Goal: Information Seeking & Learning: Find specific fact

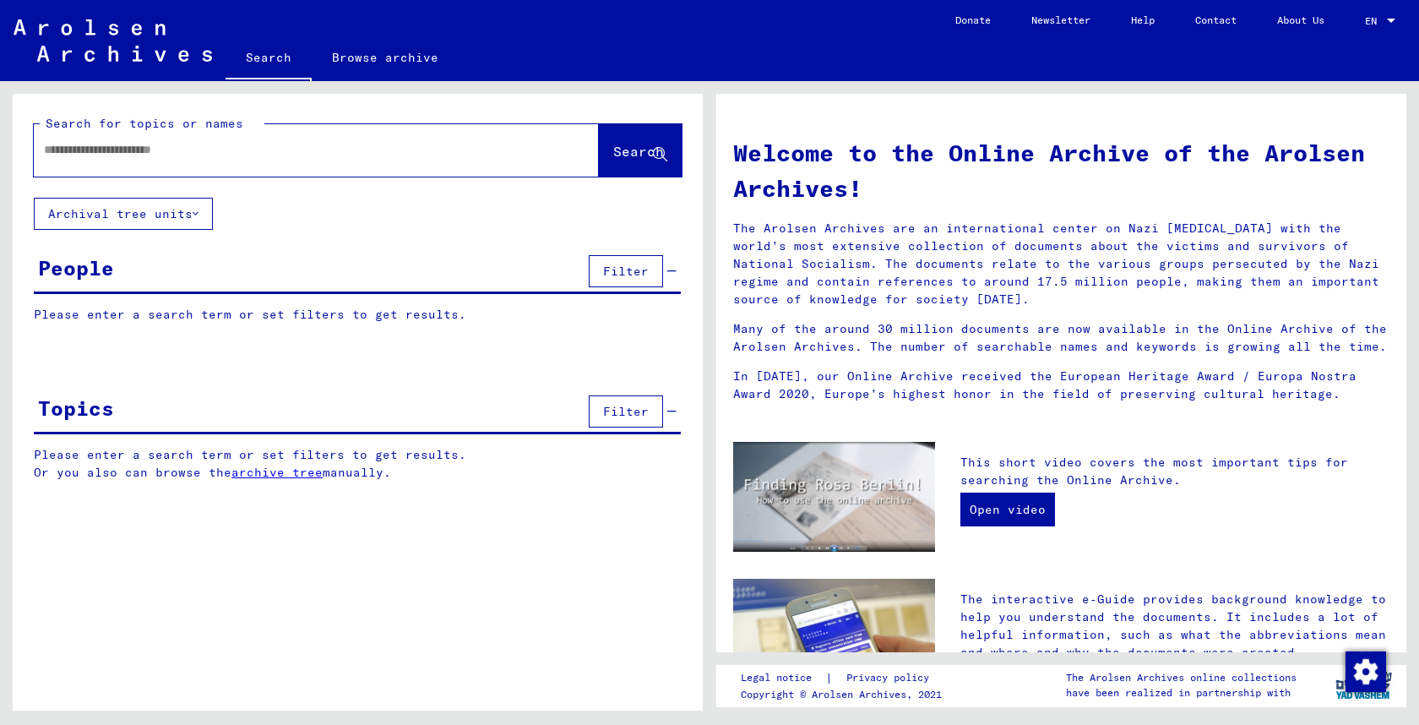
click at [178, 155] on input "text" at bounding box center [296, 150] width 504 height 18
click at [599, 139] on button "Search" at bounding box center [640, 150] width 83 height 52
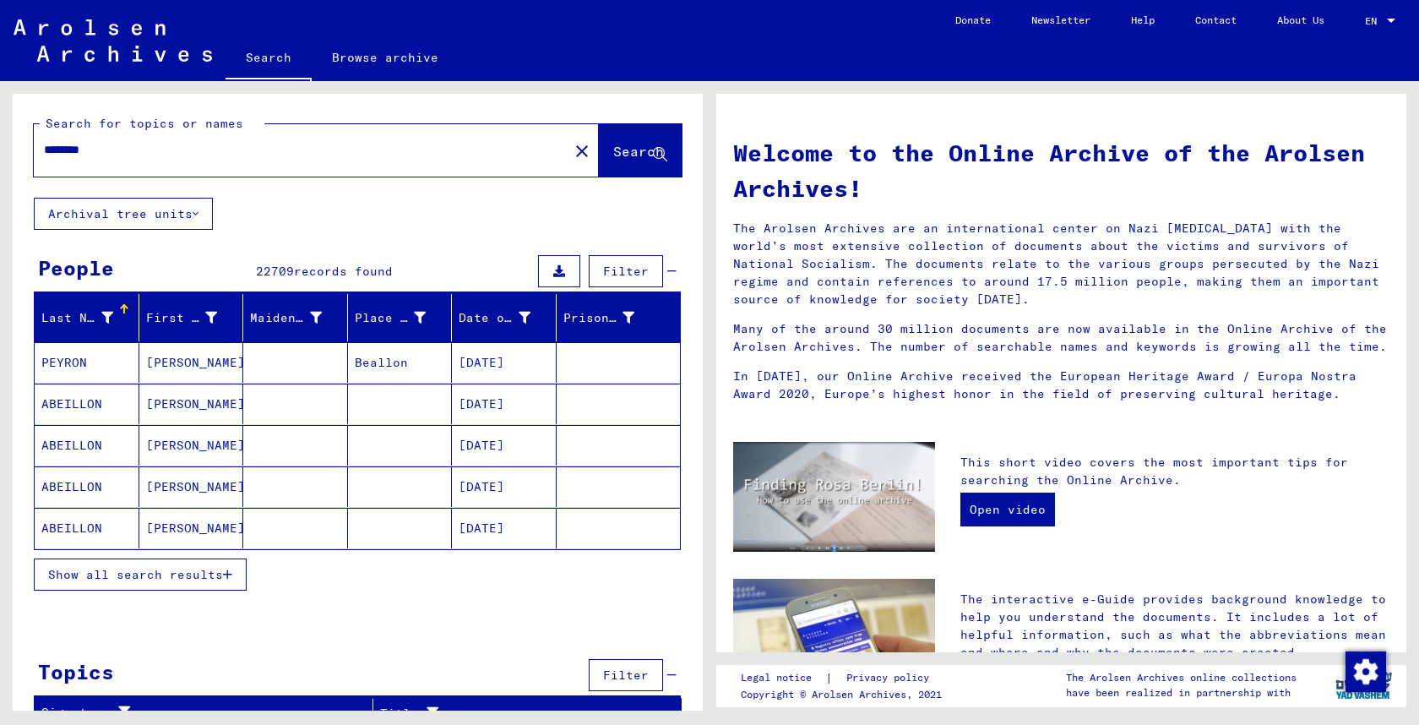
click at [330, 139] on div "********" at bounding box center [291, 150] width 514 height 38
click at [302, 147] on input "********" at bounding box center [296, 150] width 504 height 18
type input "**********"
click at [616, 145] on span "Search" at bounding box center [638, 151] width 51 height 17
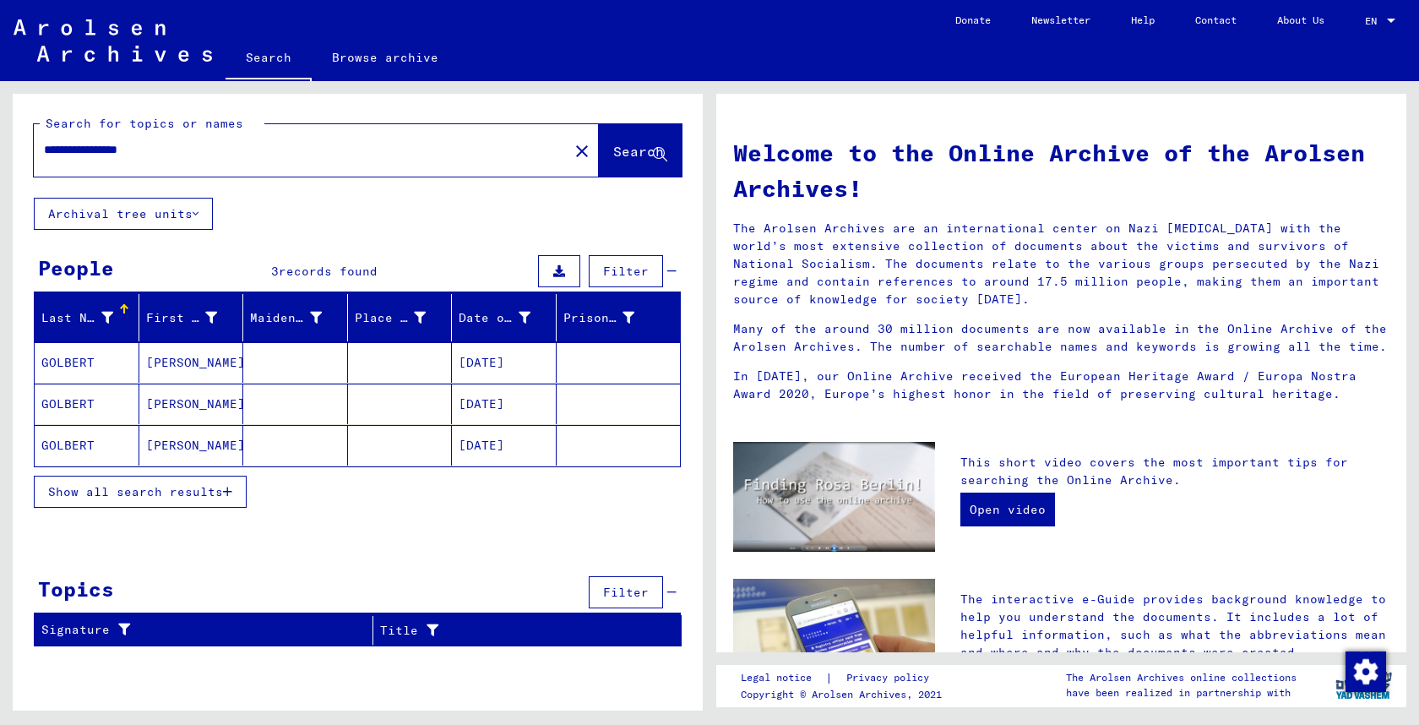
click at [154, 361] on mat-cell "[PERSON_NAME]" at bounding box center [191, 362] width 105 height 41
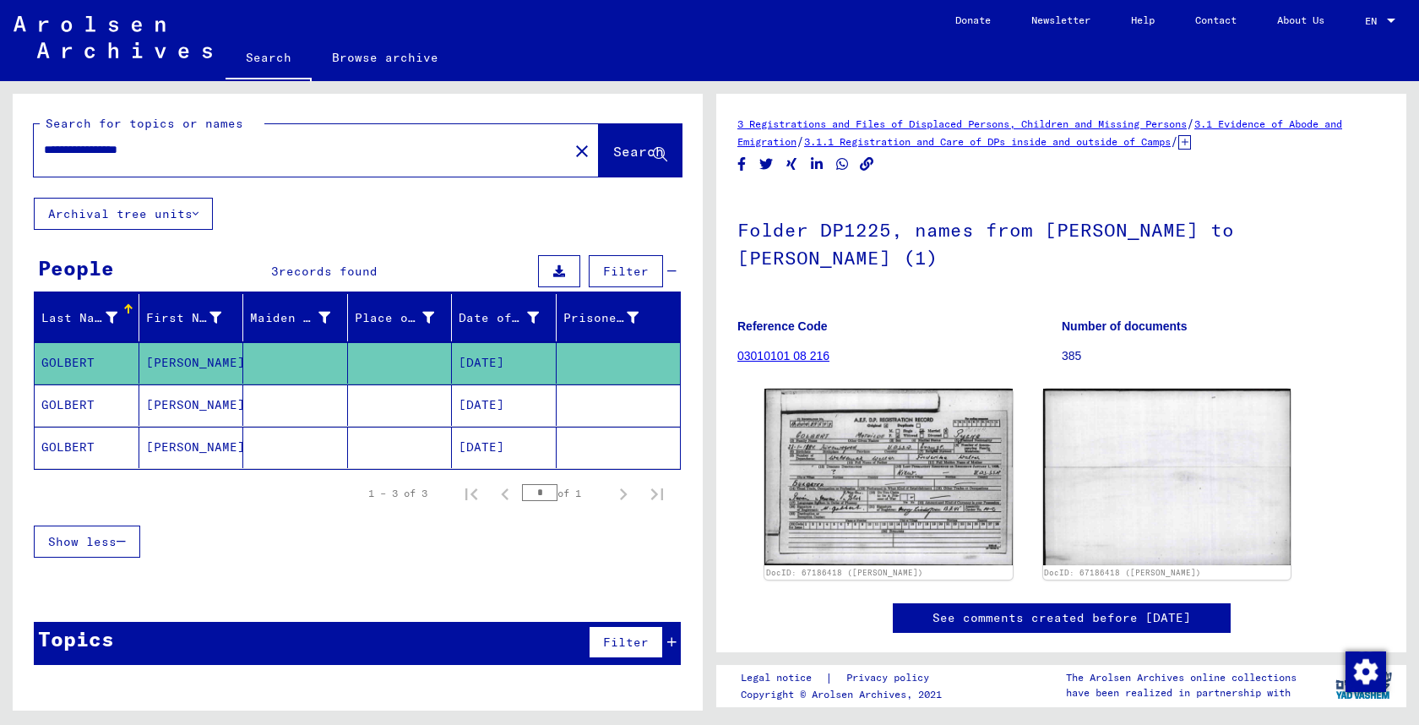
click at [1191, 141] on icon at bounding box center [1185, 142] width 13 height 14
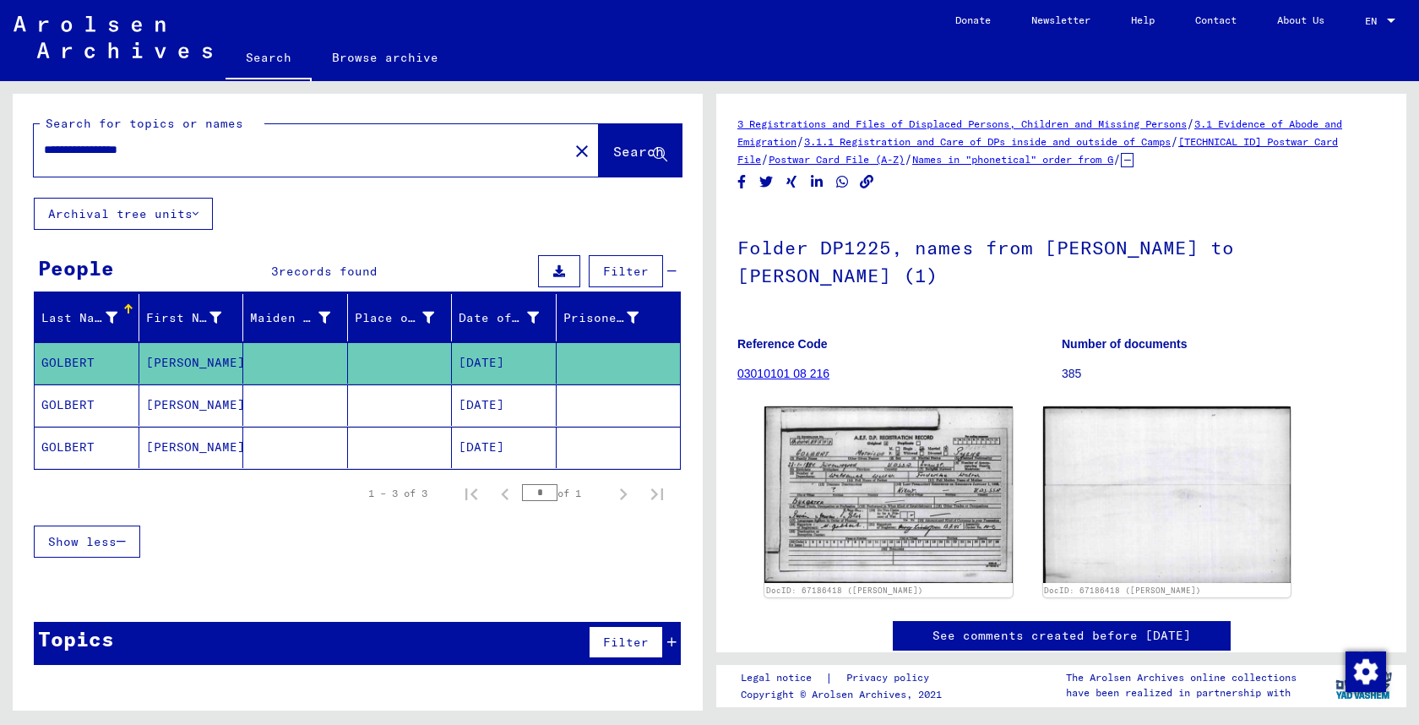
click at [360, 407] on mat-cell at bounding box center [400, 404] width 105 height 41
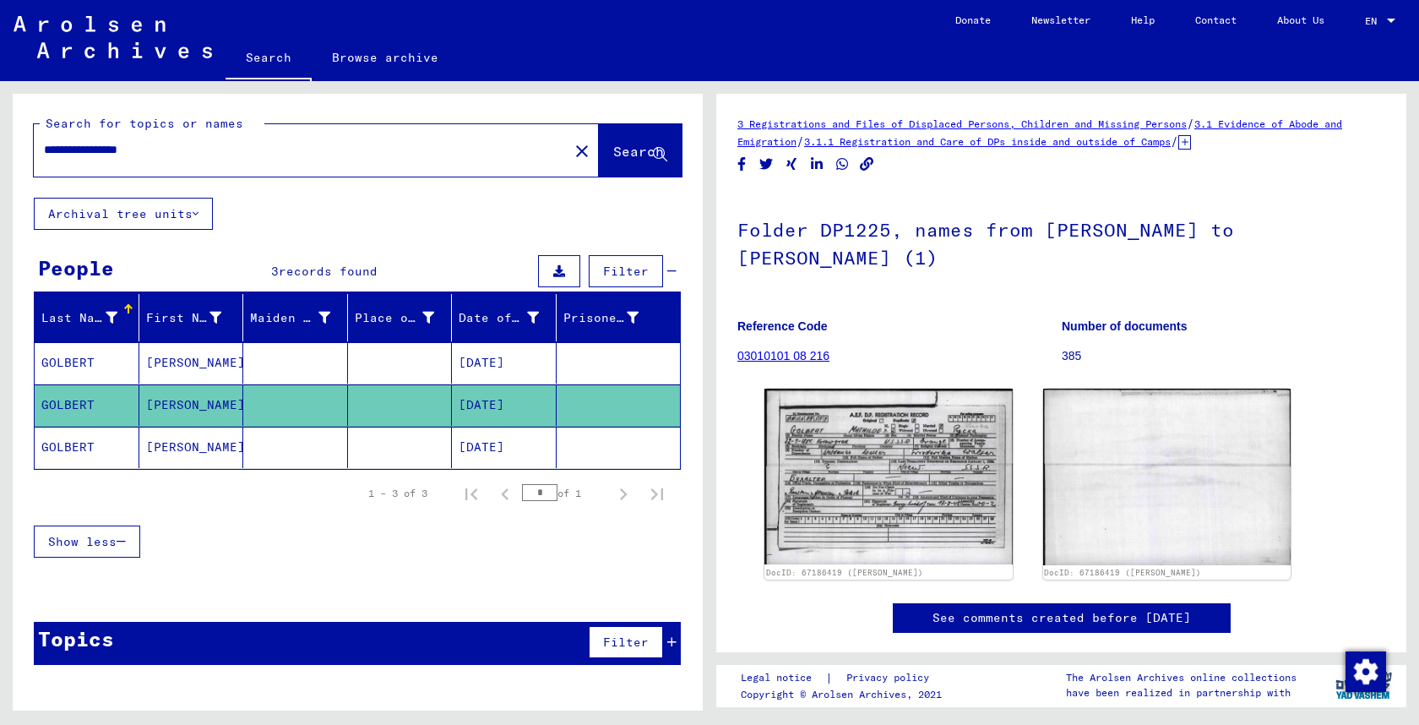
click at [1191, 141] on icon at bounding box center [1185, 142] width 13 height 14
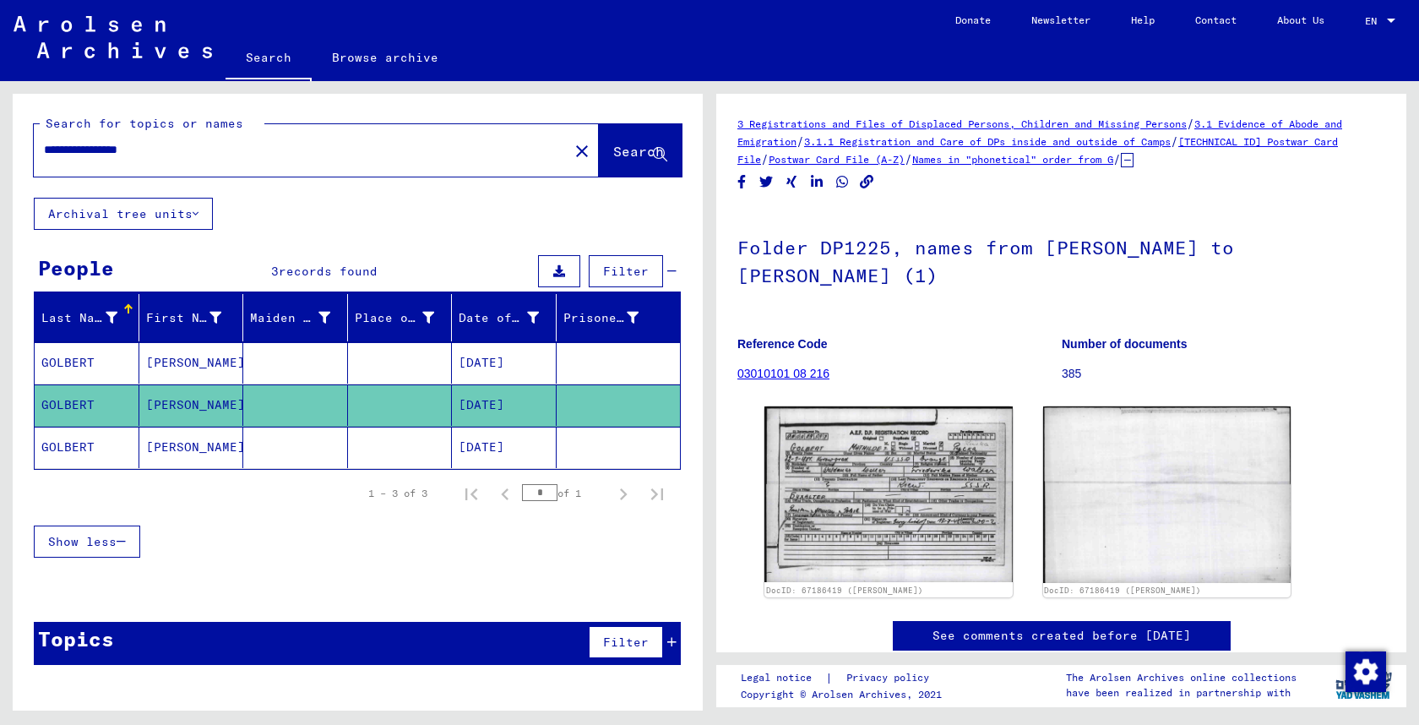
click at [575, 438] on mat-cell at bounding box center [619, 447] width 124 height 41
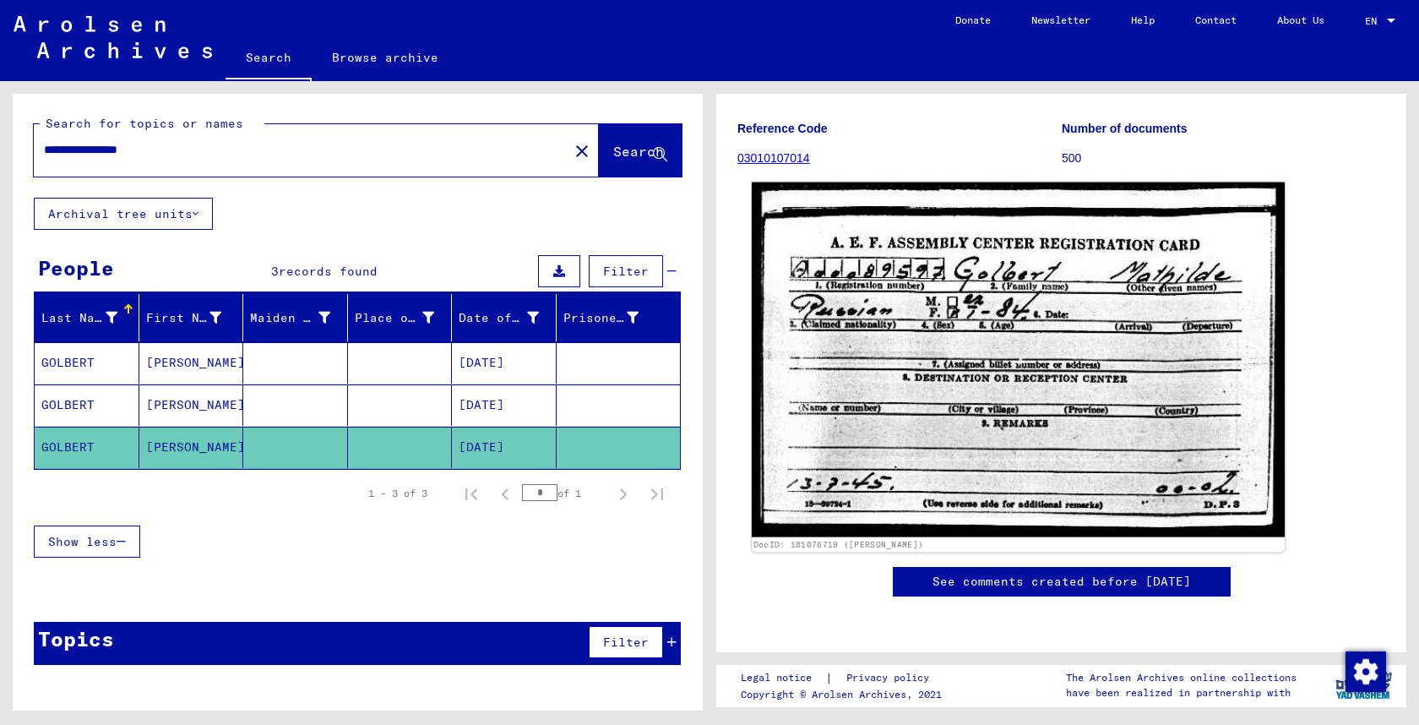
scroll to position [233, 0]
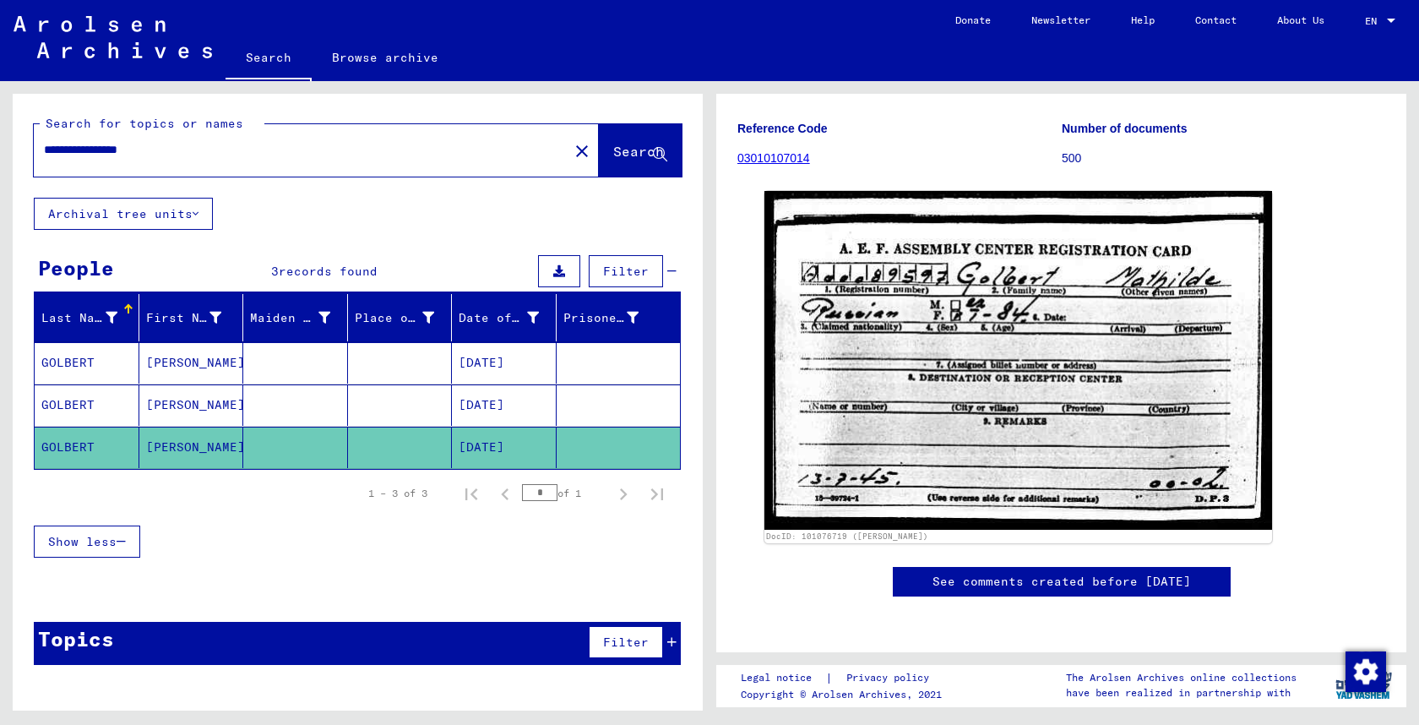
click at [414, 412] on mat-cell at bounding box center [400, 404] width 105 height 41
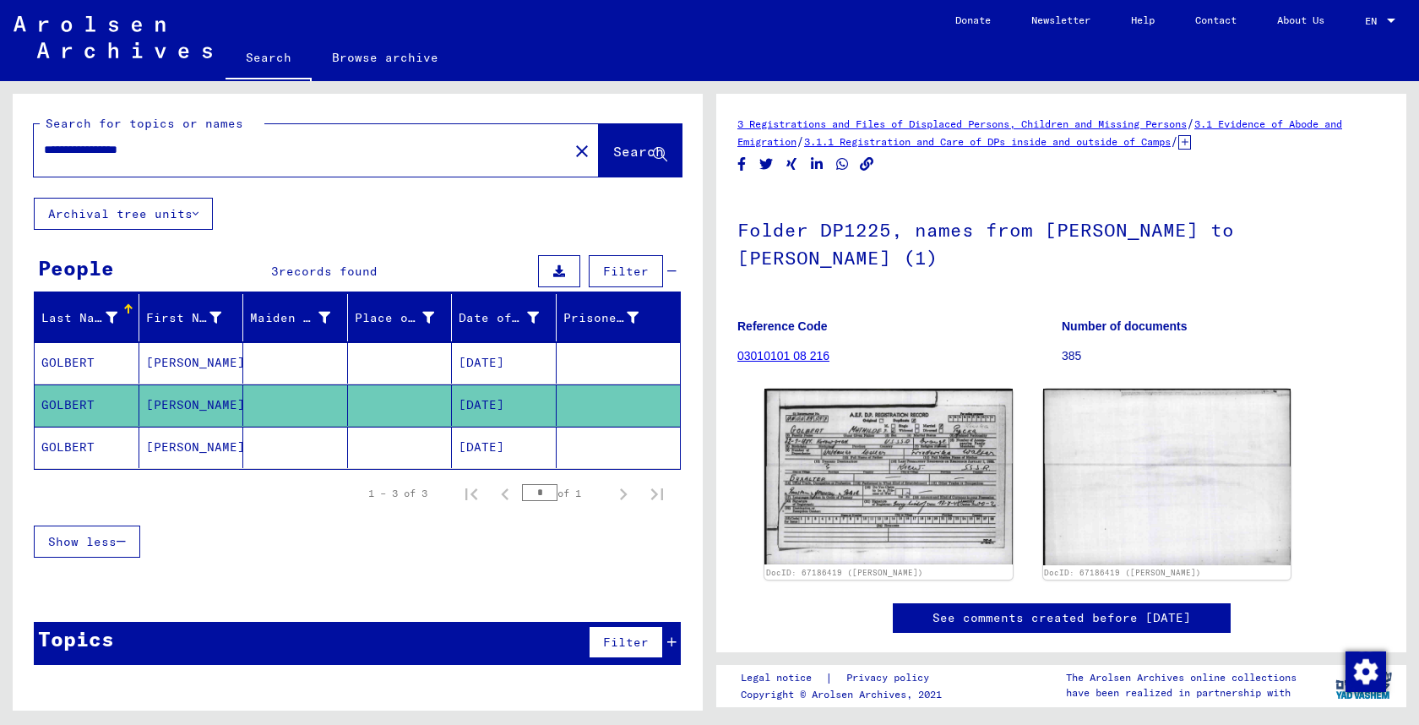
click at [421, 351] on mat-cell at bounding box center [400, 362] width 105 height 41
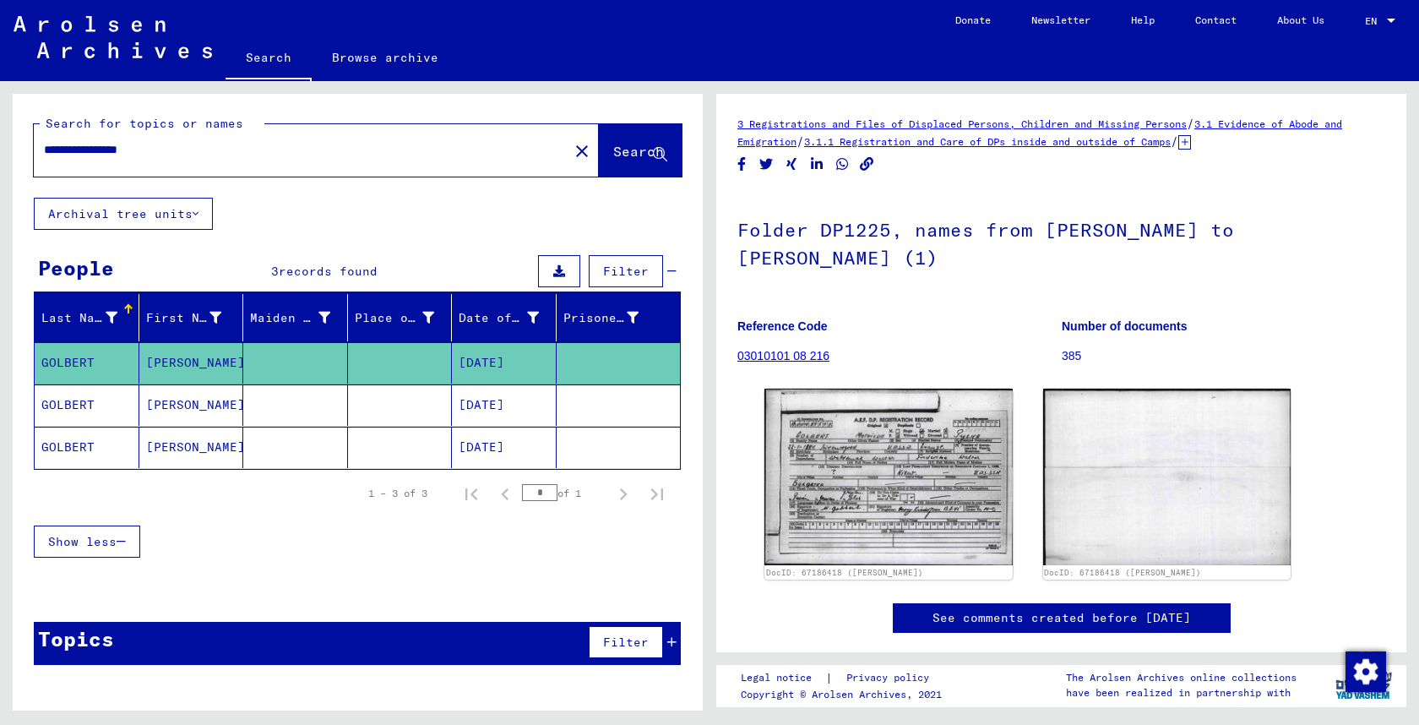
click at [571, 269] on button at bounding box center [559, 271] width 42 height 32
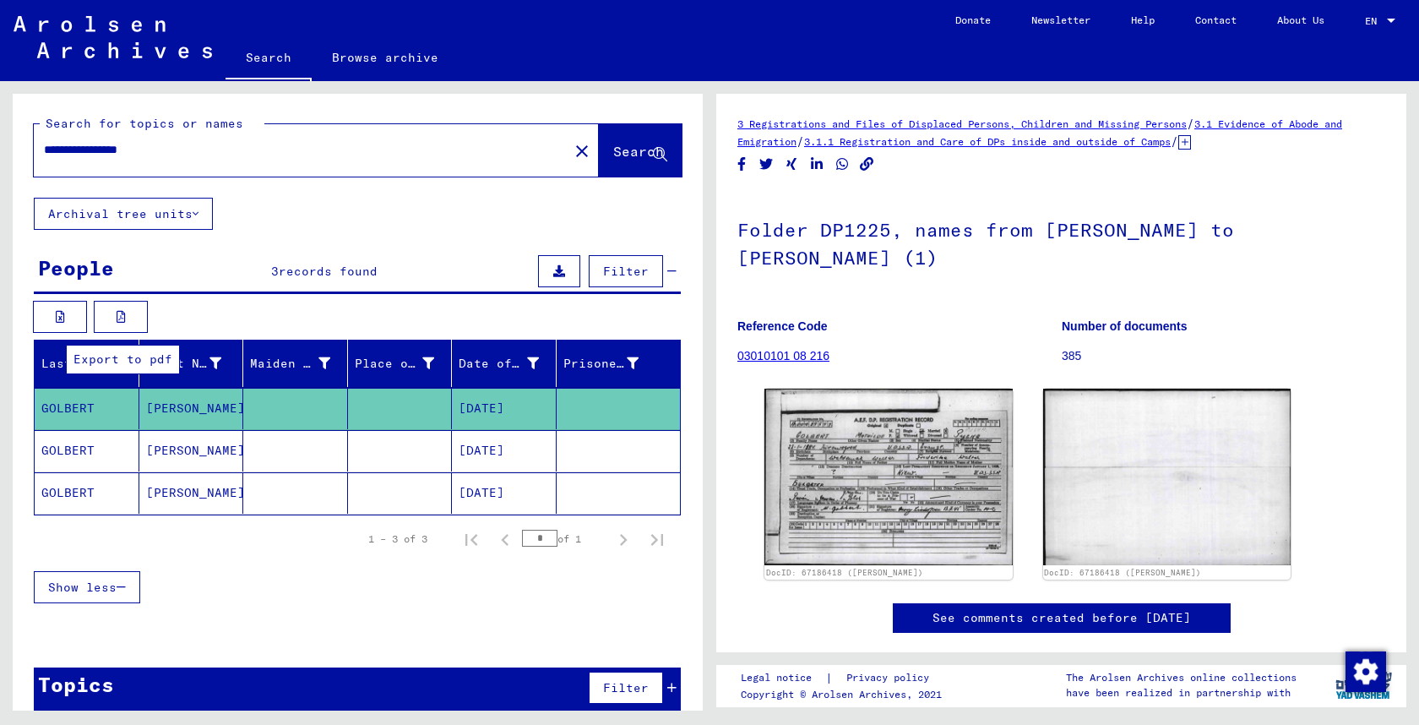
click at [123, 321] on icon at bounding box center [121, 317] width 9 height 12
click at [73, 153] on input "**********" at bounding box center [301, 150] width 514 height 18
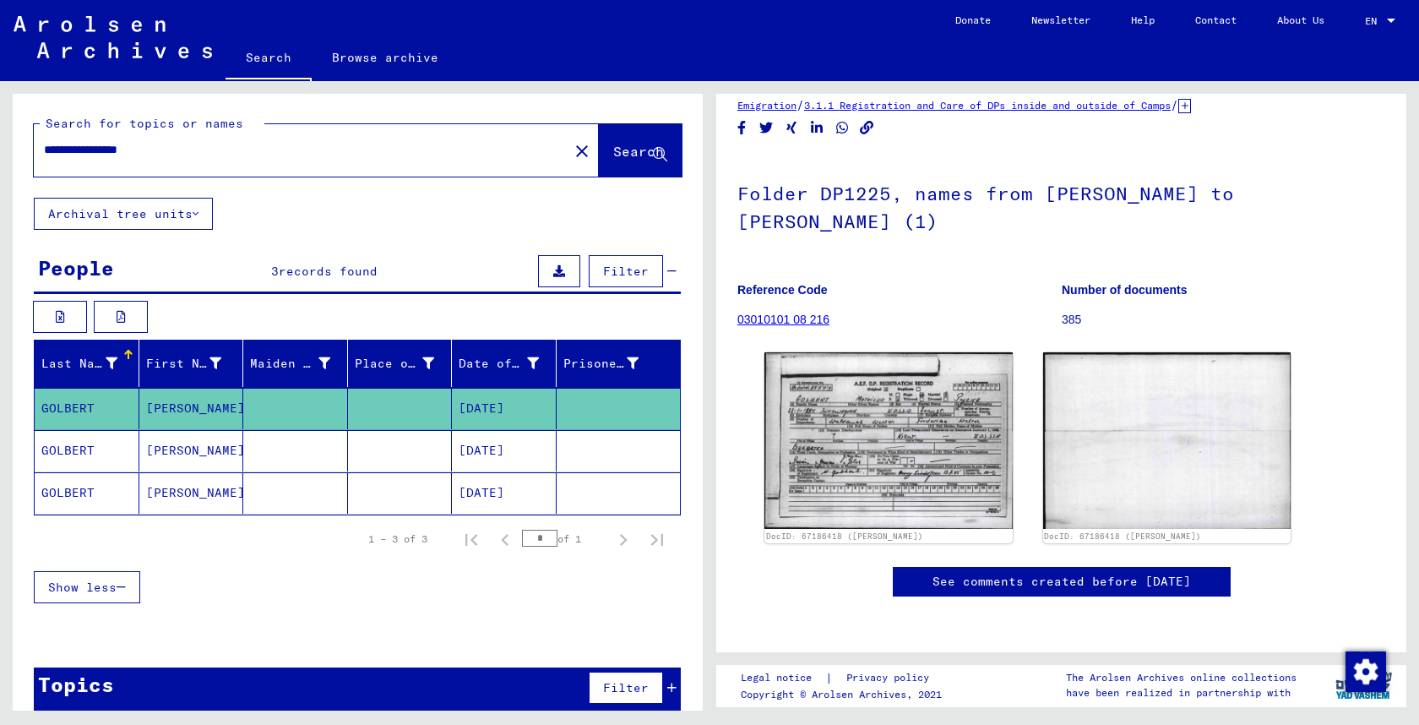
scroll to position [18, 0]
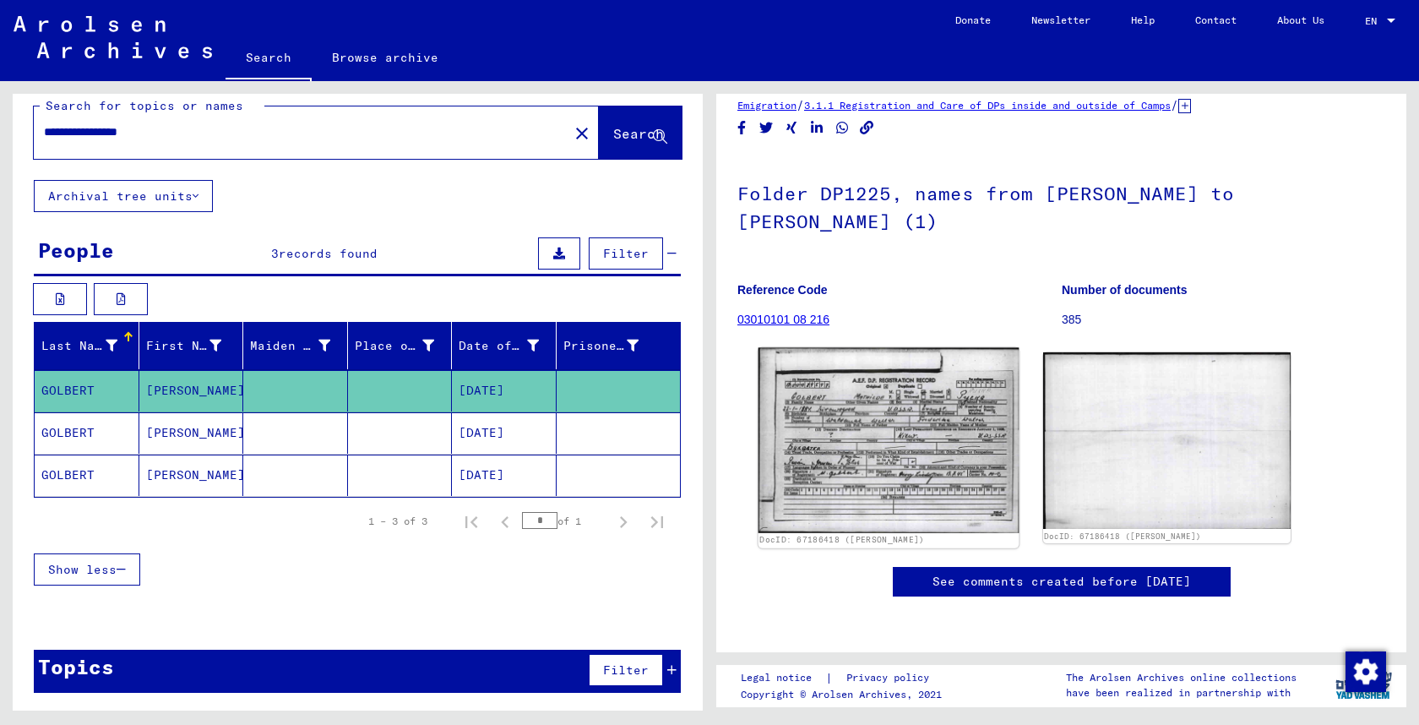
click at [855, 348] on img at bounding box center [889, 440] width 260 height 185
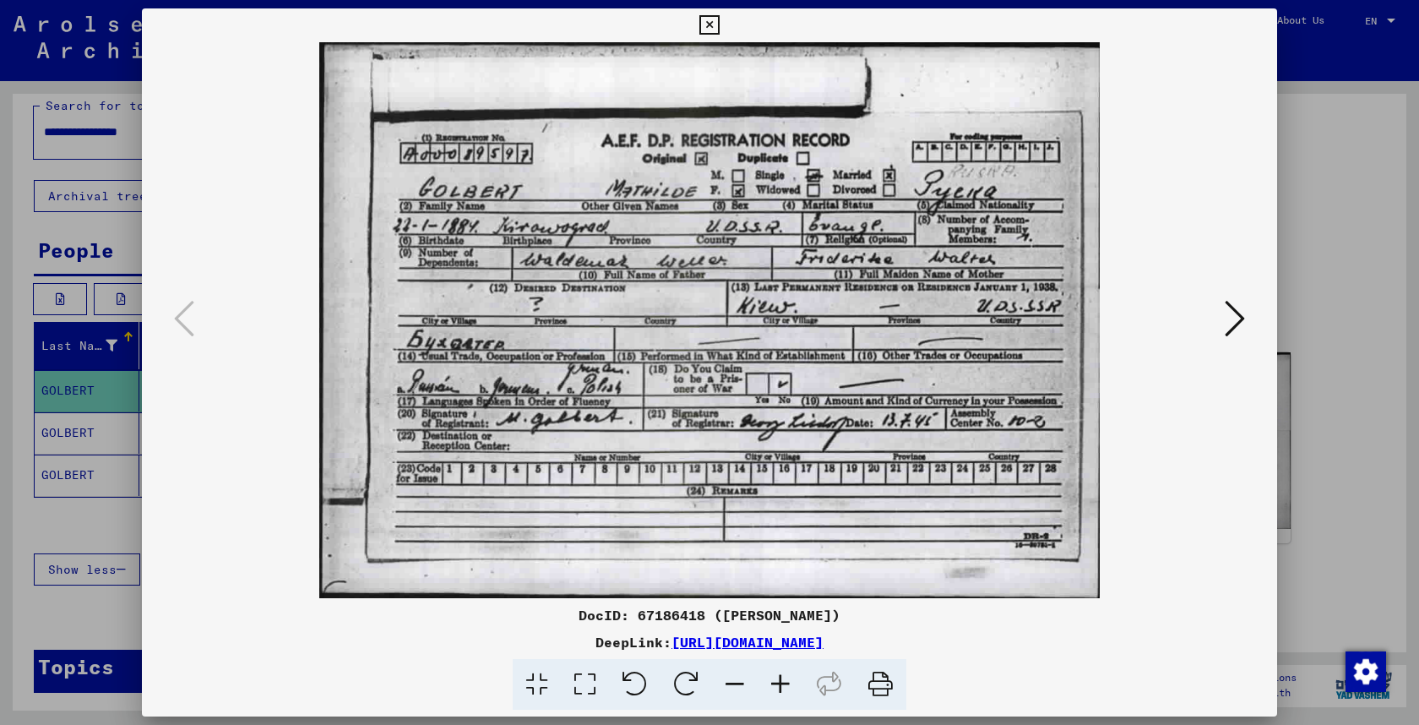
drag, startPoint x: 568, startPoint y: 618, endPoint x: 894, endPoint y: 618, distance: 326.1
click at [894, 618] on div "DocID: 67186418 ([PERSON_NAME])" at bounding box center [709, 615] width 1135 height 20
click at [710, 645] on link "[URL][DOMAIN_NAME]" at bounding box center [748, 642] width 152 height 17
